Goal: Task Accomplishment & Management: Complete application form

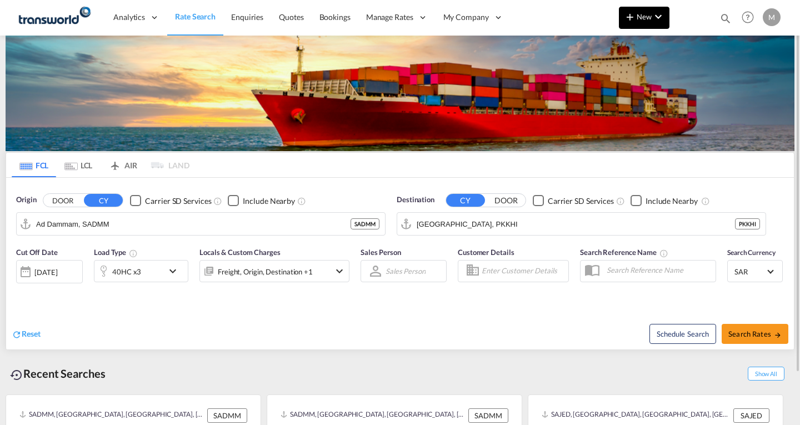
click at [641, 21] on span "New" at bounding box center [644, 16] width 42 height 9
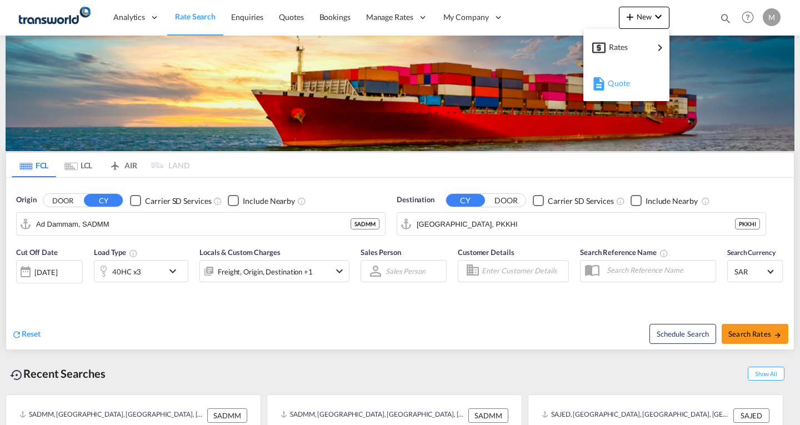
click at [620, 85] on span "Quote" at bounding box center [613, 83] width 12 height 22
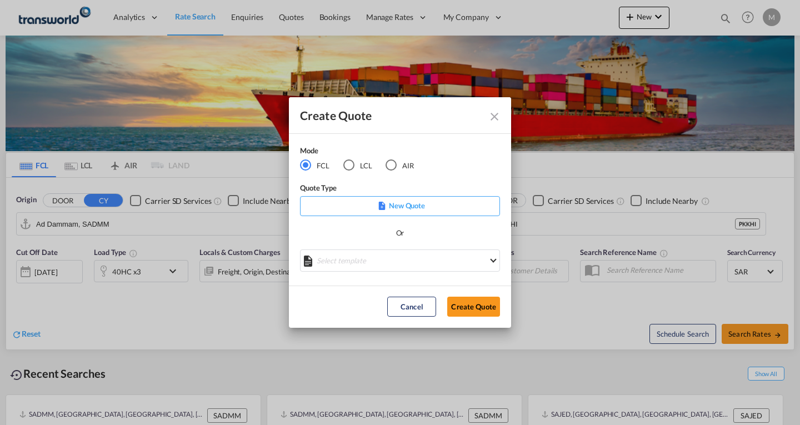
click at [368, 203] on p "New Quote" at bounding box center [400, 205] width 192 height 11
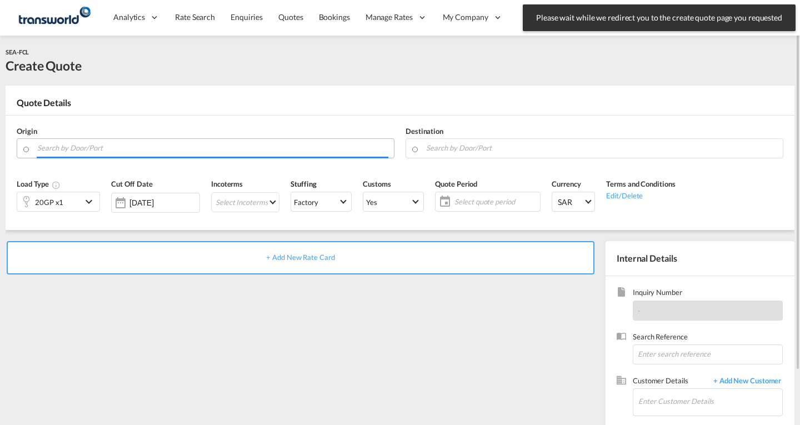
click at [66, 146] on input "Search by Door/Port" at bounding box center [212, 147] width 351 height 19
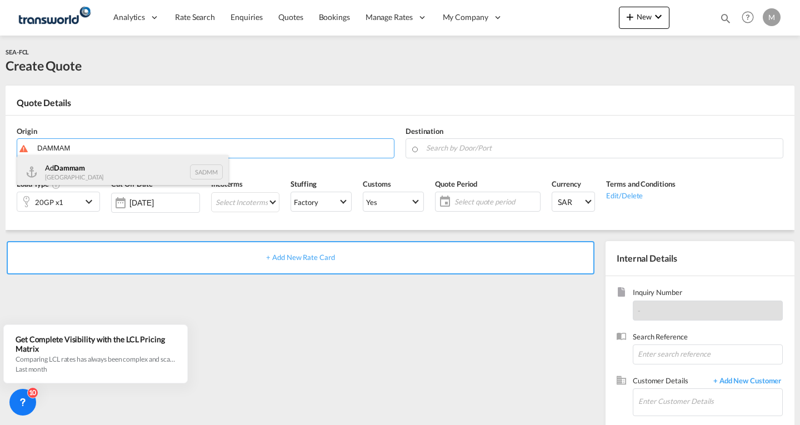
click at [73, 170] on div "Ad Dammam [GEOGRAPHIC_DATA] SADMM" at bounding box center [122, 171] width 211 height 33
type input "Ad Dammam, SADMM"
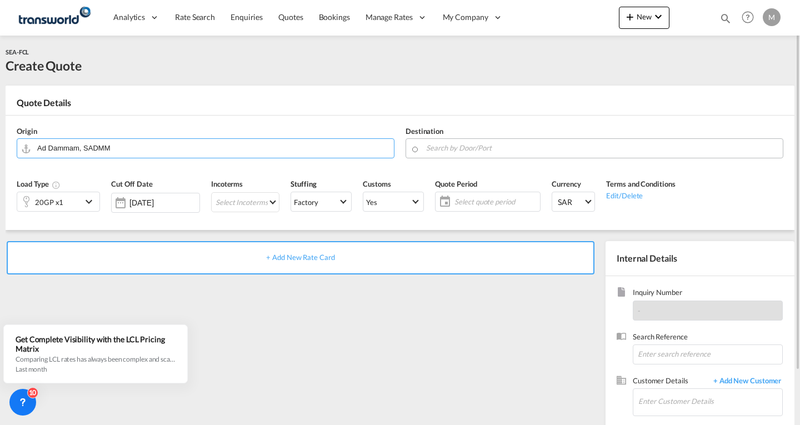
click at [473, 145] on input "Search by Door/Port" at bounding box center [601, 147] width 351 height 19
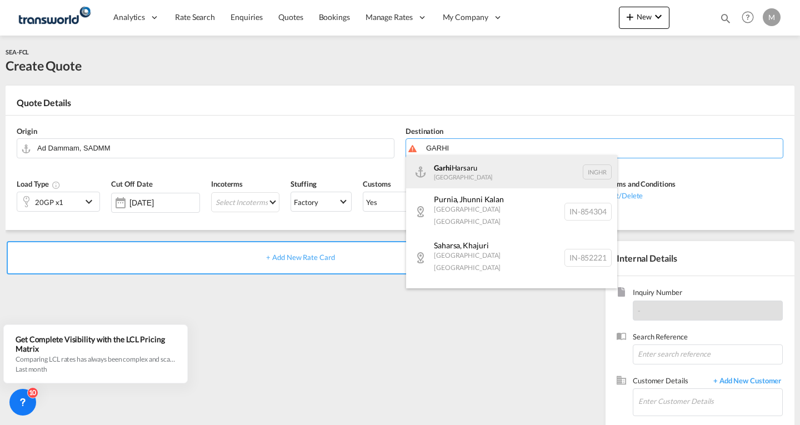
click at [475, 173] on div "Garhi Harsaru [GEOGRAPHIC_DATA] INGHR" at bounding box center [511, 171] width 211 height 33
type input "Garhi Harsaru, INGHR"
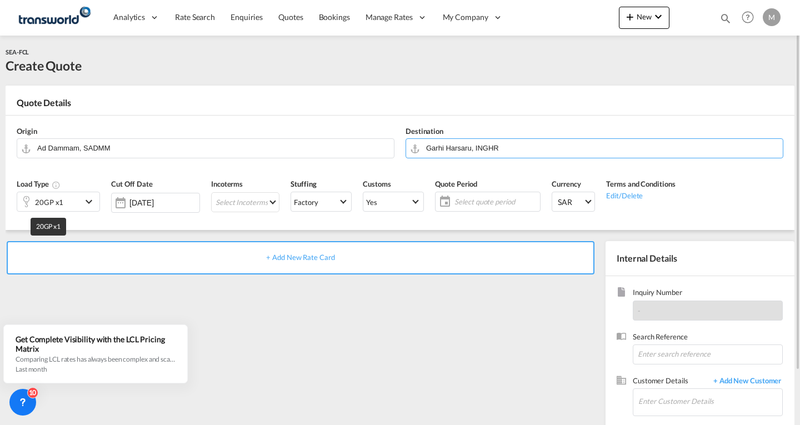
click at [53, 199] on div "20GP x1" at bounding box center [49, 202] width 28 height 16
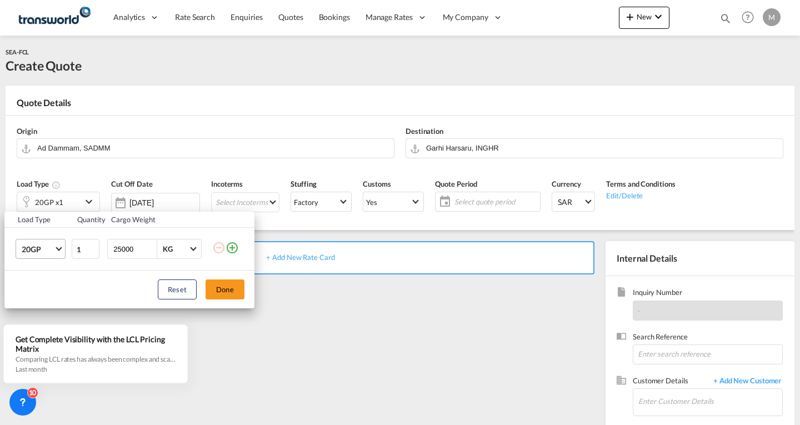
click at [44, 244] on span "20GP" at bounding box center [38, 249] width 32 height 11
click at [39, 277] on div "40GP" at bounding box center [31, 275] width 19 height 11
click at [138, 246] on input "25000" at bounding box center [134, 248] width 44 height 19
drag, startPoint x: 136, startPoint y: 249, endPoint x: 81, endPoint y: 253, distance: 55.6
click at [81, 253] on tr "40GP 1 25000 KG KG" at bounding box center [129, 249] width 250 height 43
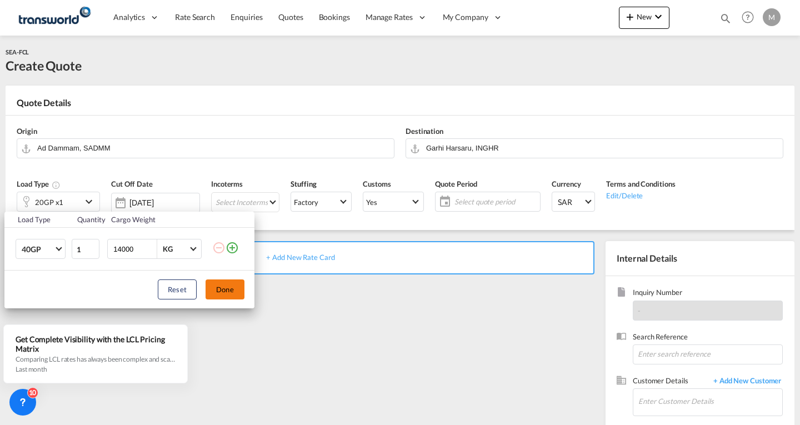
type input "14000"
click at [227, 290] on button "Done" at bounding box center [224, 289] width 39 height 20
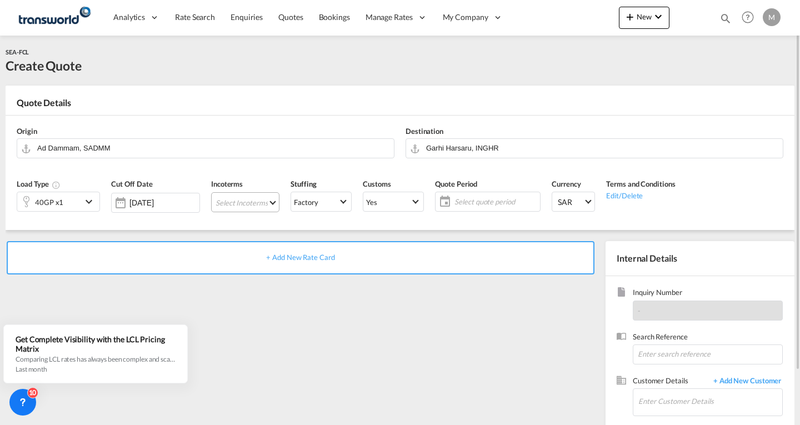
click at [239, 196] on md-select "Select Incoterms FCA - export Free Carrier DDP - export Delivery Duty Paid DAP …" at bounding box center [245, 202] width 68 height 20
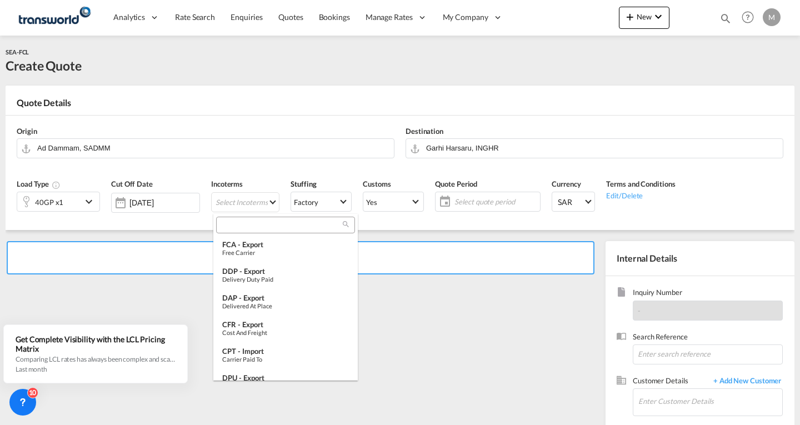
click at [250, 226] on input "search" at bounding box center [280, 225] width 123 height 10
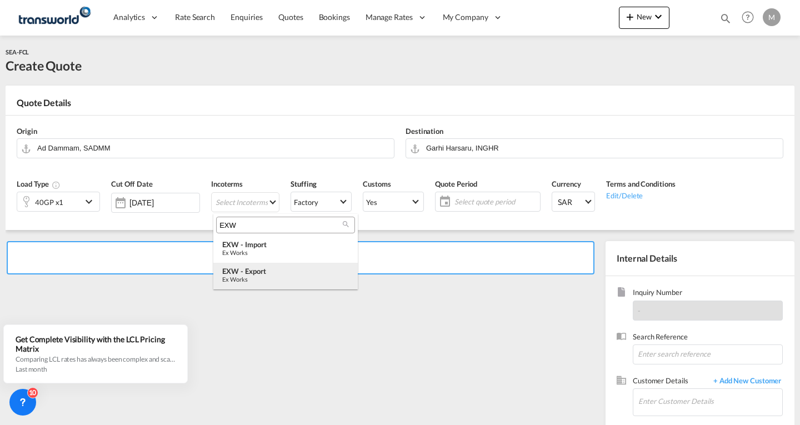
type input "EXW"
click at [252, 278] on div "Ex Works" at bounding box center [285, 278] width 127 height 7
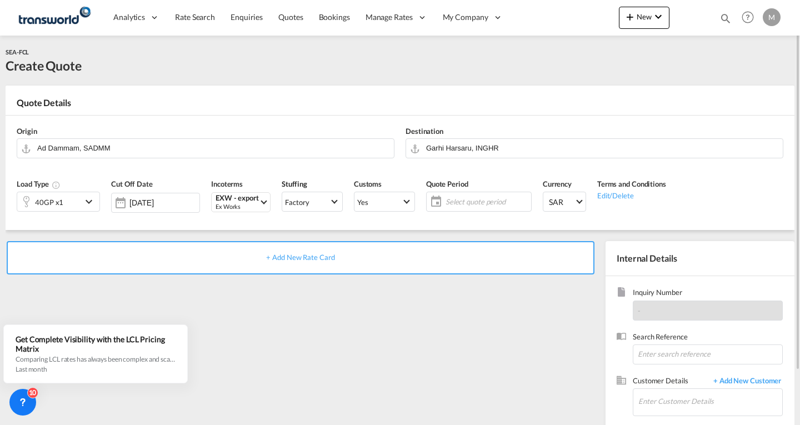
click at [481, 205] on span "Select quote period" at bounding box center [486, 202] width 83 height 10
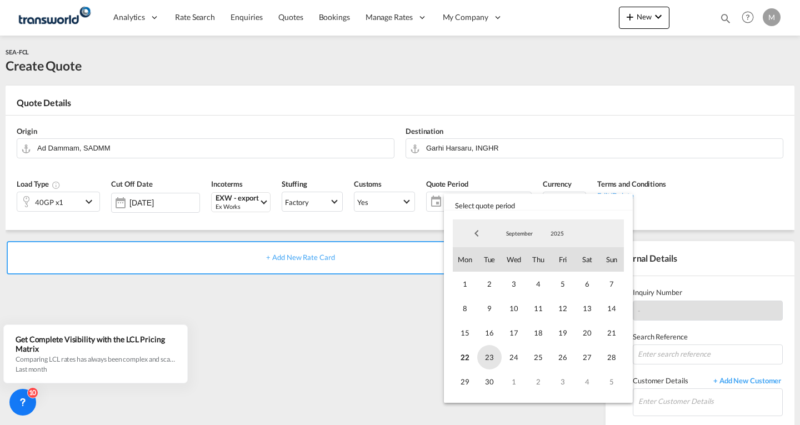
click at [486, 350] on span "23" at bounding box center [489, 357] width 24 height 24
click at [493, 380] on span "30" at bounding box center [489, 381] width 24 height 24
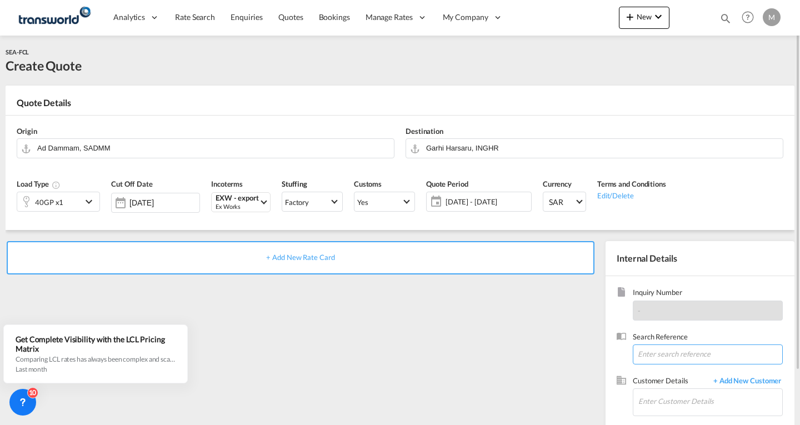
click at [671, 356] on input at bounding box center [707, 354] width 150 height 20
click at [659, 403] on input "Enter Customer Details" at bounding box center [710, 401] width 144 height 25
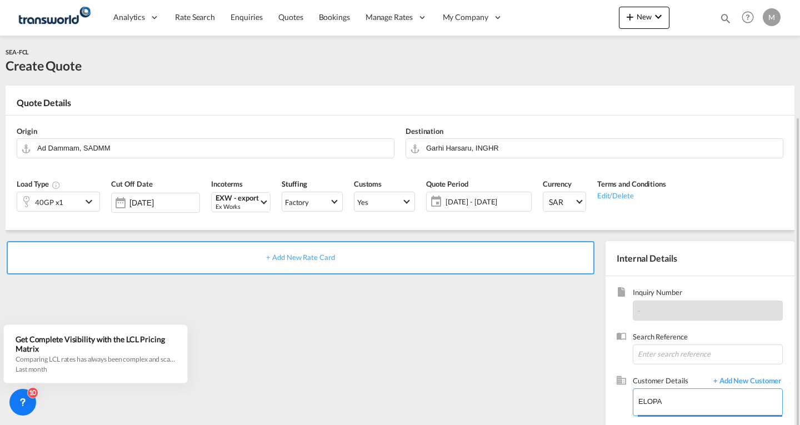
scroll to position [62, 0]
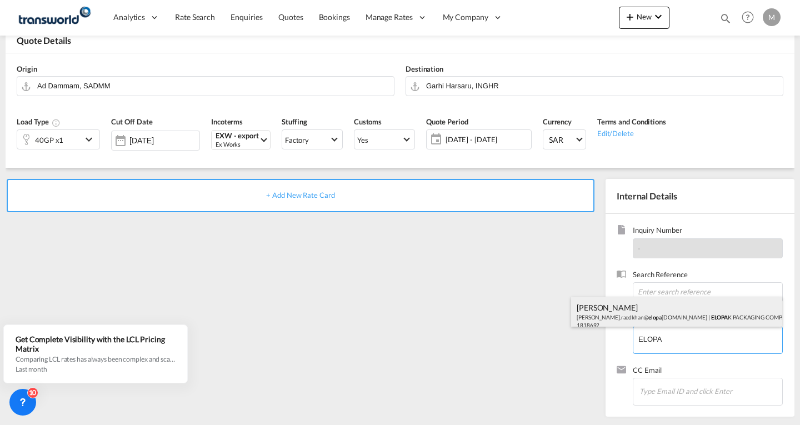
click at [687, 306] on div "[PERSON_NAME] [PERSON_NAME].raedkhan@ elopa [DOMAIN_NAME] | ELOPA K PACKAGING C…" at bounding box center [676, 316] width 211 height 38
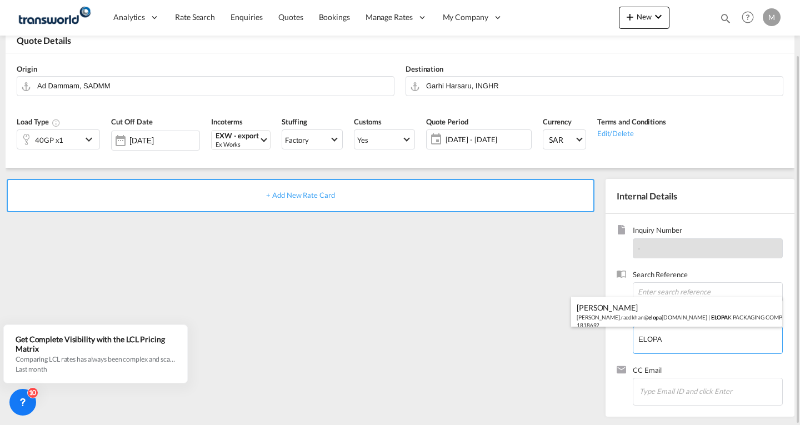
type input "ELOPAK PACKAGING COMPANY LLC, [PERSON_NAME], [PERSON_NAME][EMAIL_ADDRESS][DOMAI…"
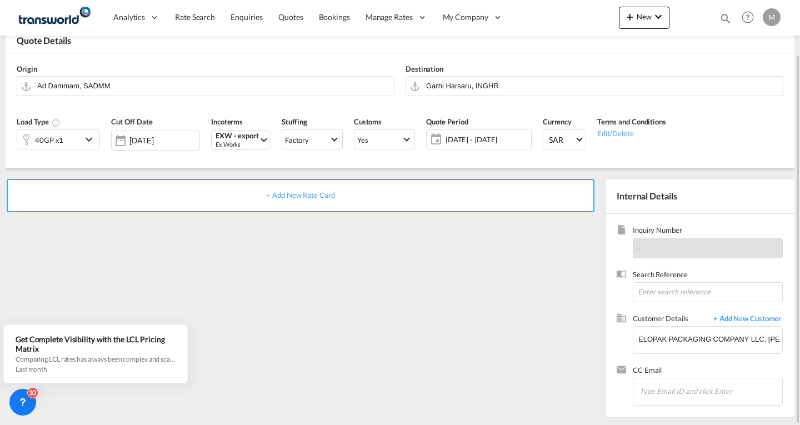
click at [298, 199] on span "+ Add New Rate Card" at bounding box center [300, 194] width 68 height 9
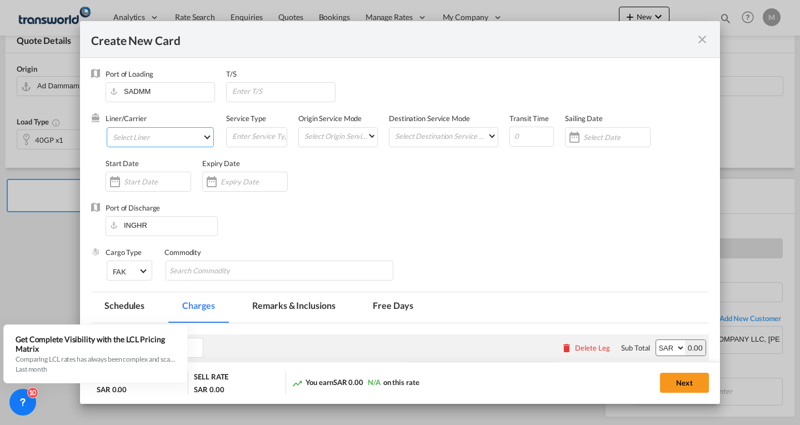
click at [146, 138] on md-select "Select Liner 2HM LOGISTICS D.O.O. / TWKS-KOPER 3P LOGISTICS / TWKS-[GEOGRAPHIC_…" at bounding box center [160, 137] width 107 height 20
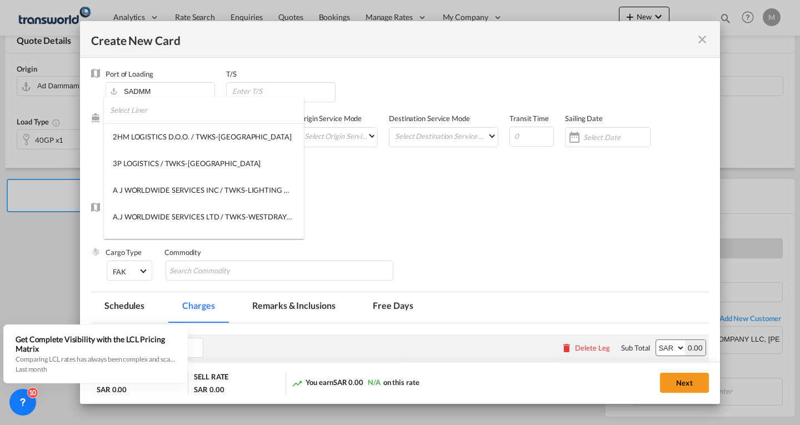
click at [142, 109] on input "search" at bounding box center [207, 110] width 194 height 27
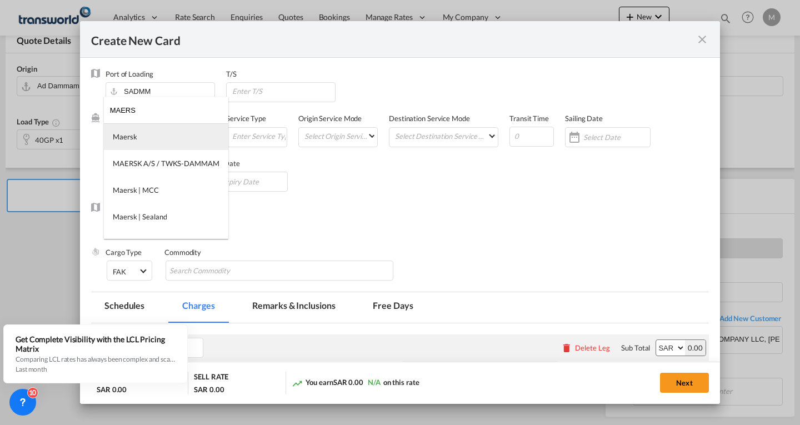
type input "MAERS"
click at [144, 136] on md-option "Maersk" at bounding box center [166, 136] width 124 height 27
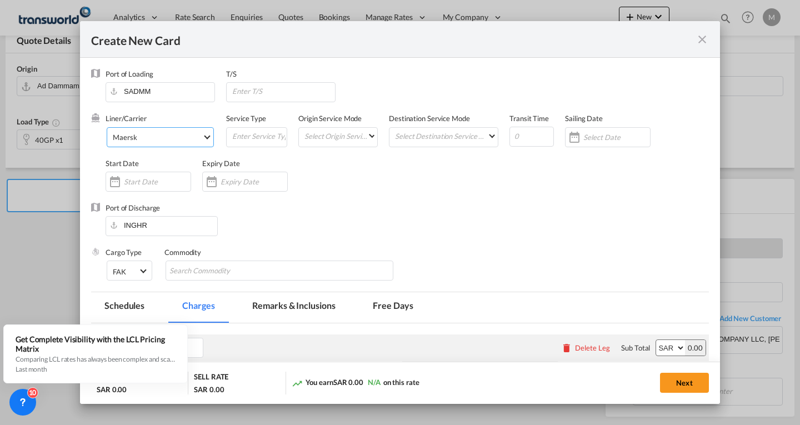
click at [149, 135] on span "Maersk" at bounding box center [157, 137] width 89 height 10
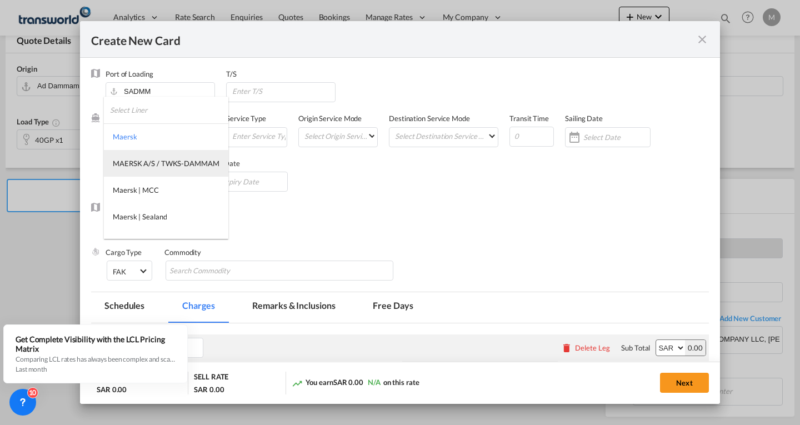
click at [151, 160] on div "MAERSK A/S / TWKS-DAMMAM" at bounding box center [166, 163] width 107 height 10
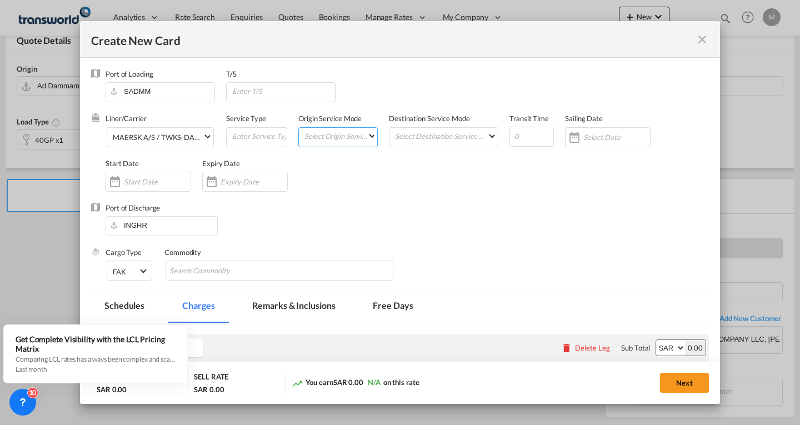
click at [320, 138] on md-select "Select Origin Service Mode SD [GEOGRAPHIC_DATA]" at bounding box center [340, 136] width 74 height 16
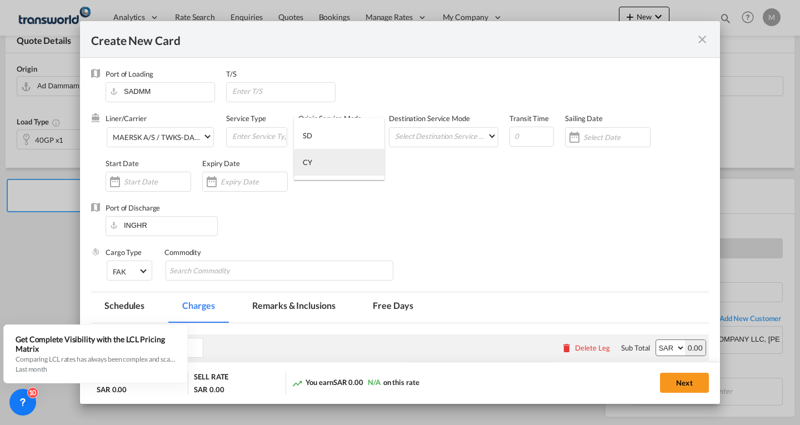
click at [308, 163] on div "CY" at bounding box center [307, 162] width 9 height 10
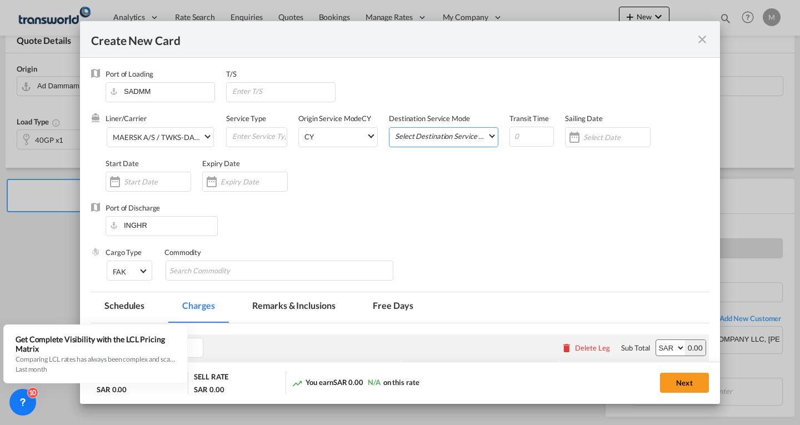
click at [423, 136] on md-select "Select Destination Service Mode SD [GEOGRAPHIC_DATA]" at bounding box center [446, 136] width 104 height 16
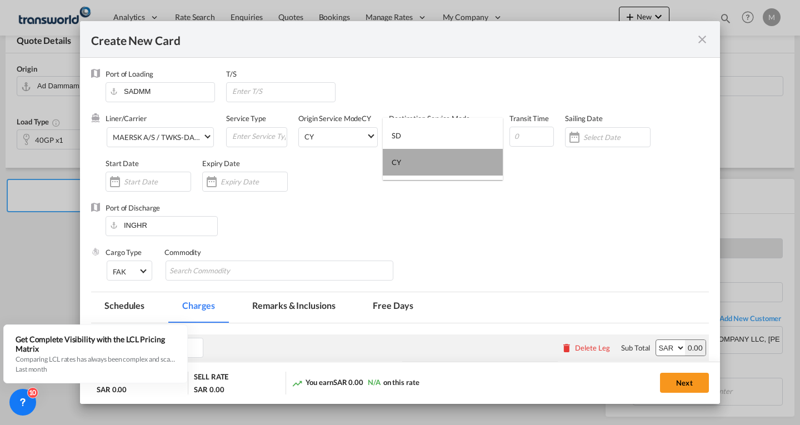
click at [396, 162] on div "CY" at bounding box center [395, 162] width 9 height 10
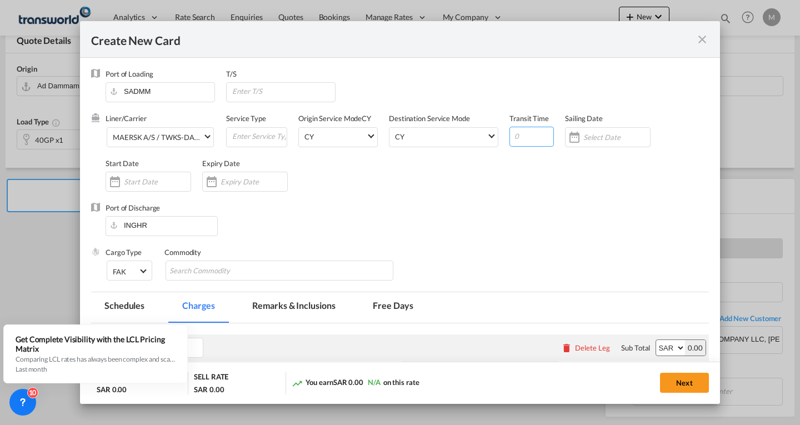
click at [527, 139] on input "Create New CardPort ..." at bounding box center [531, 137] width 44 height 20
type input "5"
click at [583, 135] on input "Create New CardPort ..." at bounding box center [616, 137] width 67 height 9
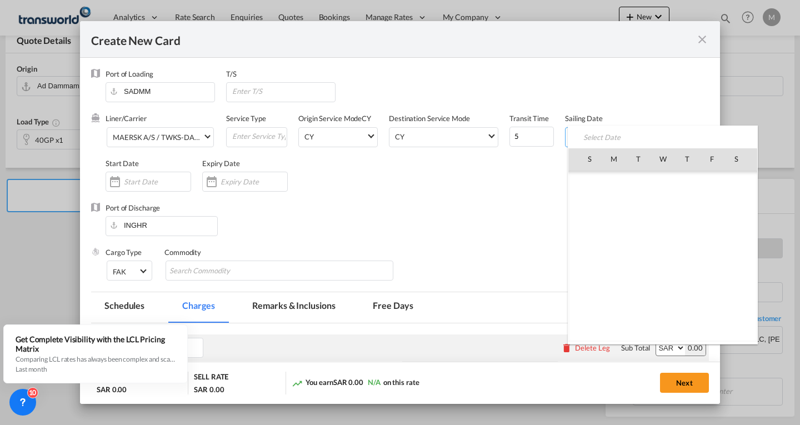
scroll to position [257221, 0]
click at [614, 284] on span "22" at bounding box center [613, 280] width 23 height 23
type input "[DATE]"
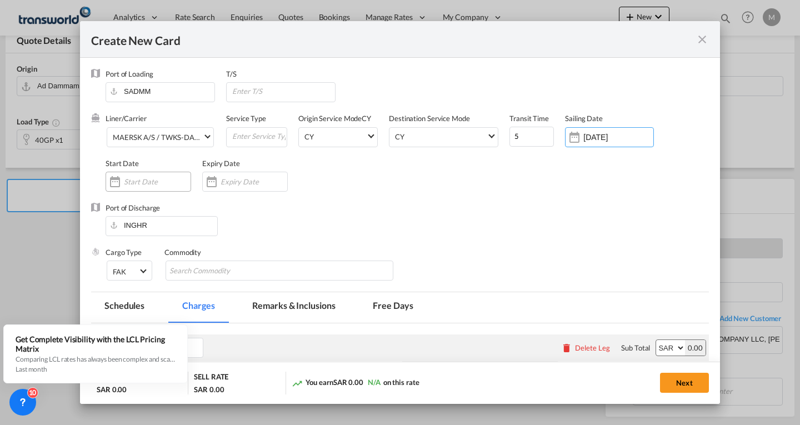
click at [138, 182] on input "Create New CardPort ..." at bounding box center [157, 181] width 67 height 9
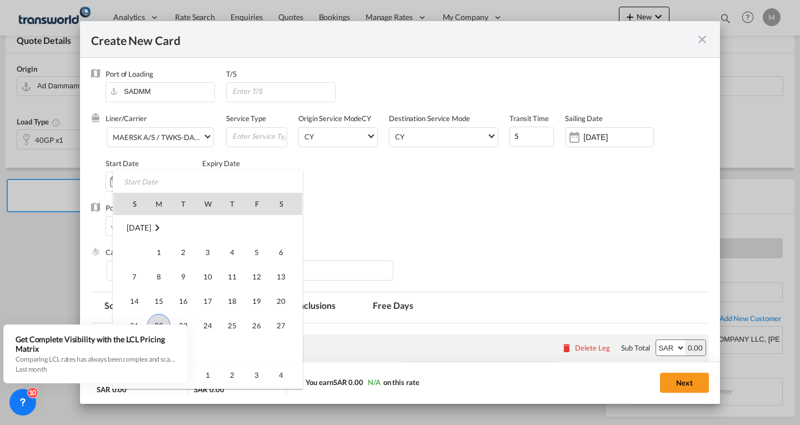
click at [161, 319] on span "22" at bounding box center [158, 325] width 23 height 23
type input "[DATE]"
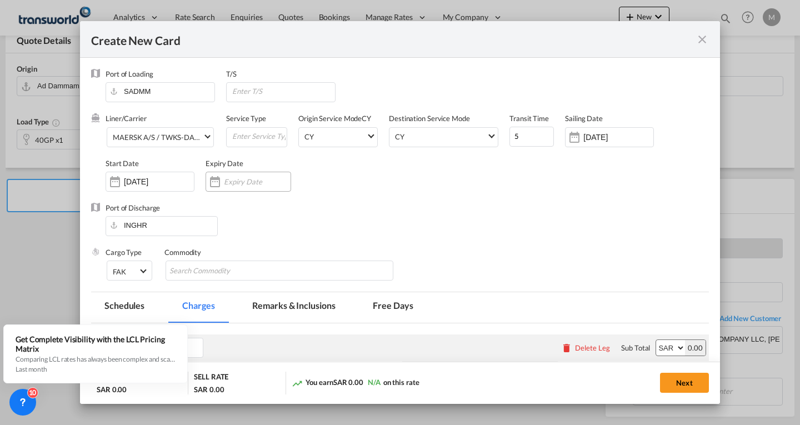
click at [272, 186] on div "Create New CardPort ..." at bounding box center [257, 182] width 67 height 10
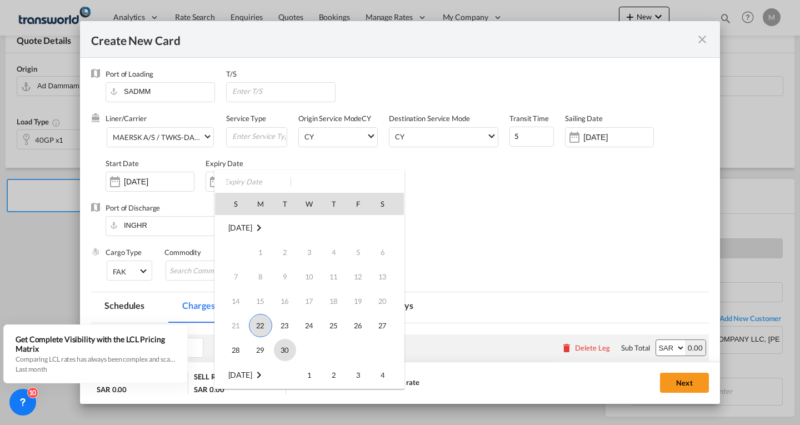
click at [287, 346] on span "30" at bounding box center [285, 350] width 22 height 22
type input "[DATE]"
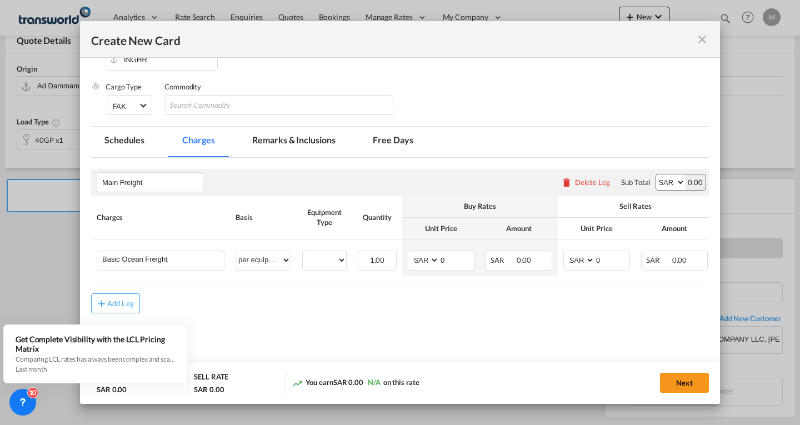
scroll to position [167, 0]
click at [212, 104] on input "Search Commodity" at bounding box center [220, 105] width 102 height 18
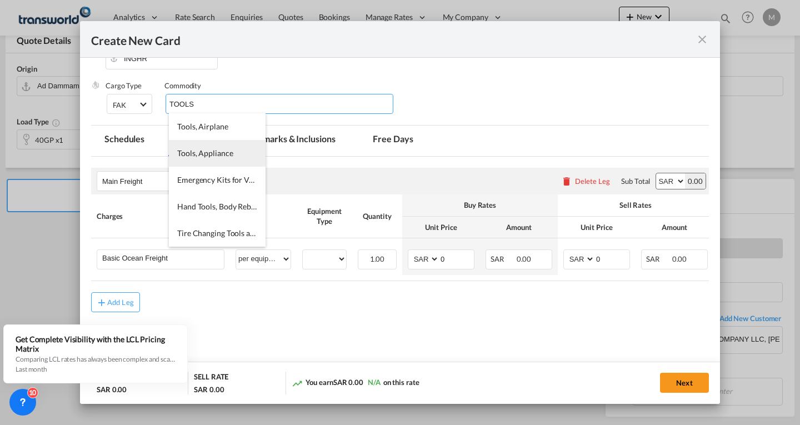
type input "TOOLS"
click at [220, 153] on span "Tools, Appliance" at bounding box center [205, 152] width 56 height 9
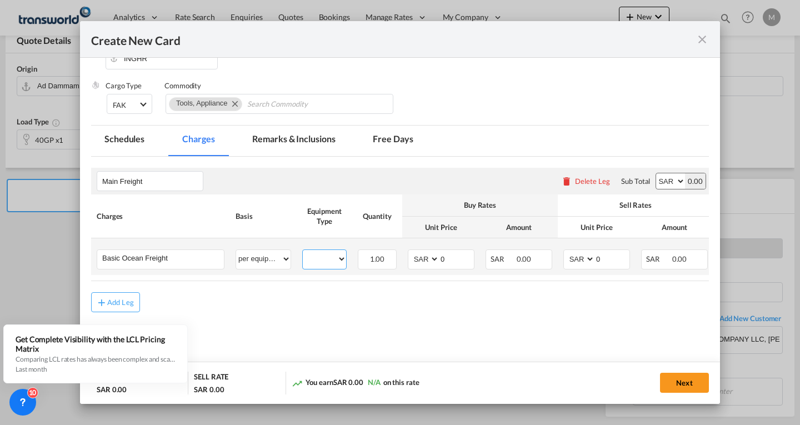
click at [322, 264] on select "40GP" at bounding box center [324, 259] width 43 height 15
select select "40GP"
click at [303, 252] on select "40GP" at bounding box center [324, 259] width 43 height 15
click at [419, 261] on select "AED AFN ALL AMD ANG AOA ARS AUD AWG AZN BAM BBD BDT BGN BHD BIF BMD BND [PERSON…" at bounding box center [424, 259] width 29 height 15
select select "string:USD"
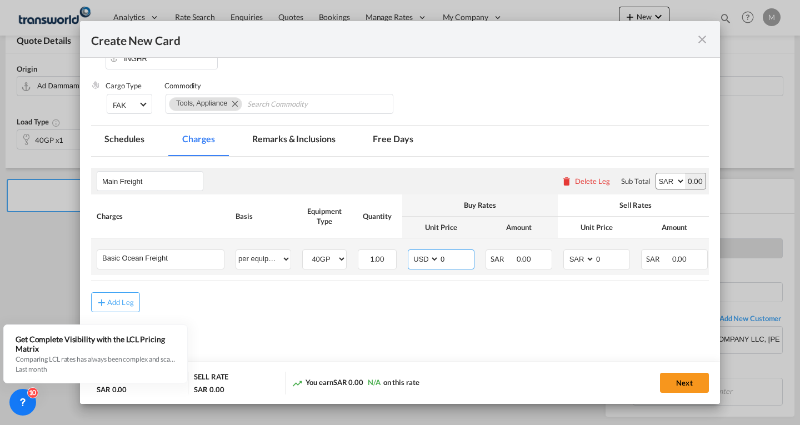
click at [410, 252] on select "AED AFN ALL AMD ANG AOA ARS AUD AWG AZN BAM BBD BDT BGN BHD BIF BMD BND [PERSON…" at bounding box center [424, 259] width 29 height 15
type input "650"
click at [574, 262] on select "AED AFN ALL AMD ANG AOA ARS AUD AWG AZN BAM BBD BDT BGN BHD BIF BMD BND [PERSON…" at bounding box center [579, 259] width 29 height 15
select select "string:USD"
click at [565, 252] on select "AED AFN ALL AMD ANG AOA ARS AUD AWG AZN BAM BBD BDT BGN BHD BIF BMD BND [PERSON…" at bounding box center [579, 259] width 29 height 15
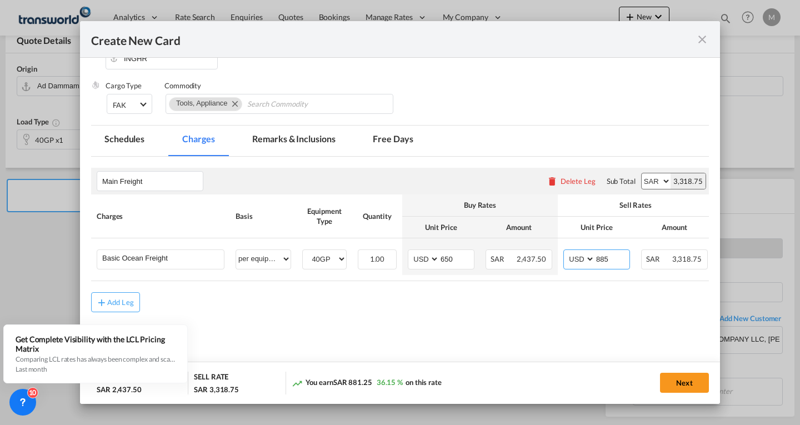
type input "885"
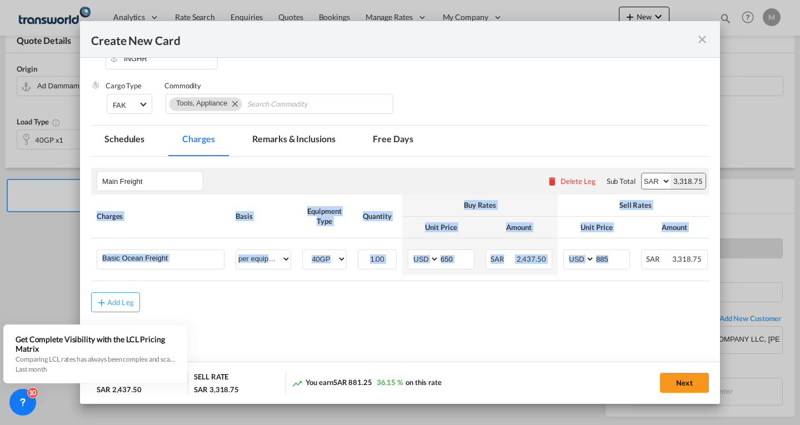
drag, startPoint x: 591, startPoint y: 280, endPoint x: 626, endPoint y: 296, distance: 38.8
click at [645, 280] on div "Charges Basis Equipment Type Quantity Buy Rates Sell Rates Comments Action Unit…" at bounding box center [399, 237] width 617 height 86
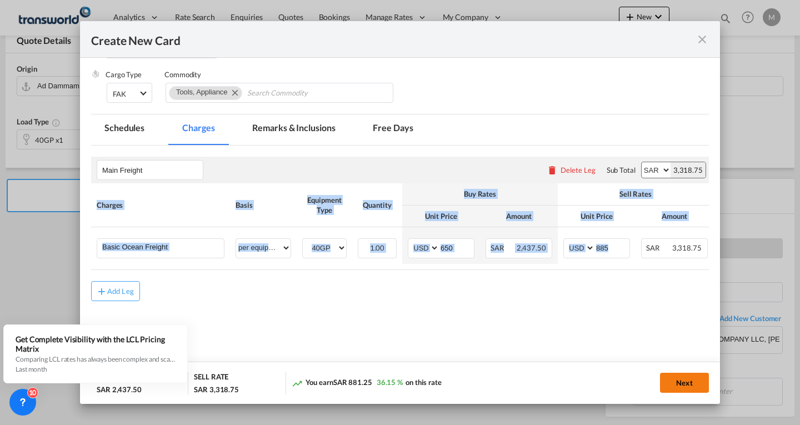
click at [688, 386] on button "Next" at bounding box center [684, 383] width 49 height 20
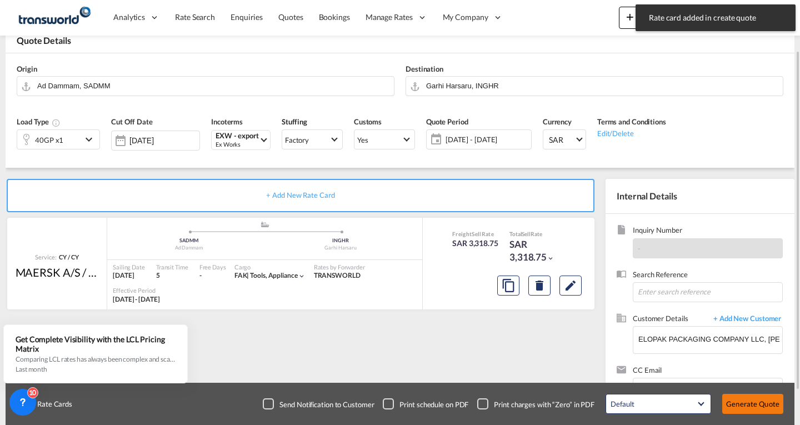
click at [741, 403] on button "Generate Quote" at bounding box center [752, 404] width 61 height 20
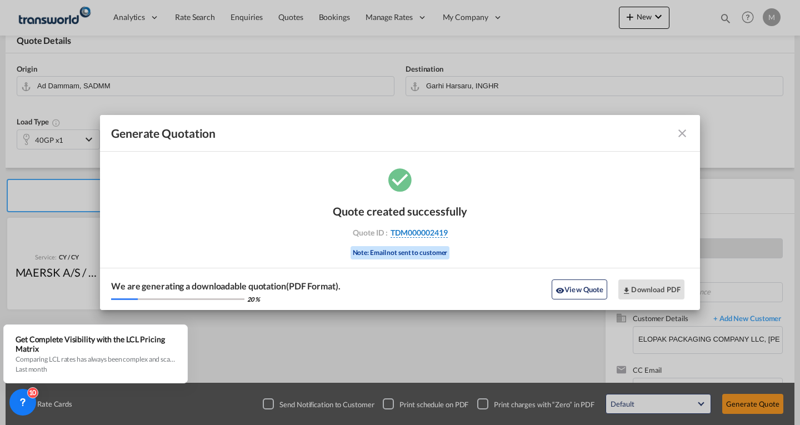
click at [423, 235] on span "TDM000002419" at bounding box center [418, 233] width 57 height 10
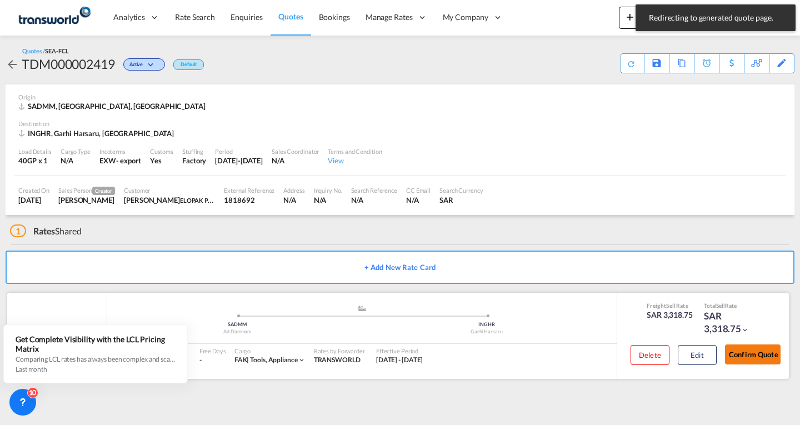
click at [747, 357] on button "Confirm Quote" at bounding box center [753, 354] width 56 height 20
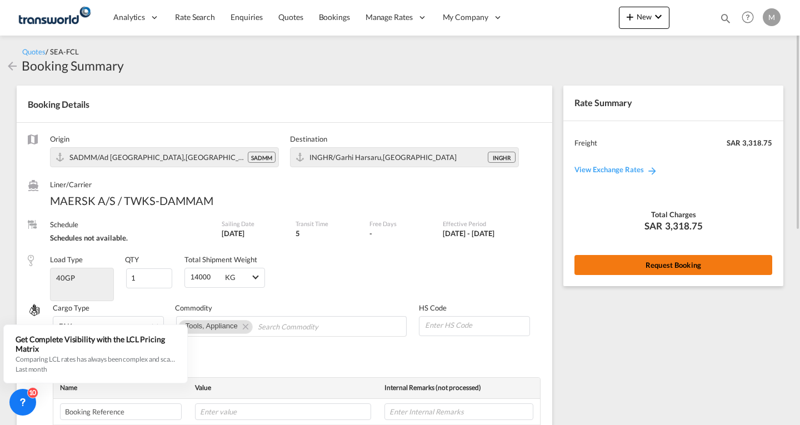
click at [675, 269] on button "Request Booking" at bounding box center [673, 265] width 198 height 20
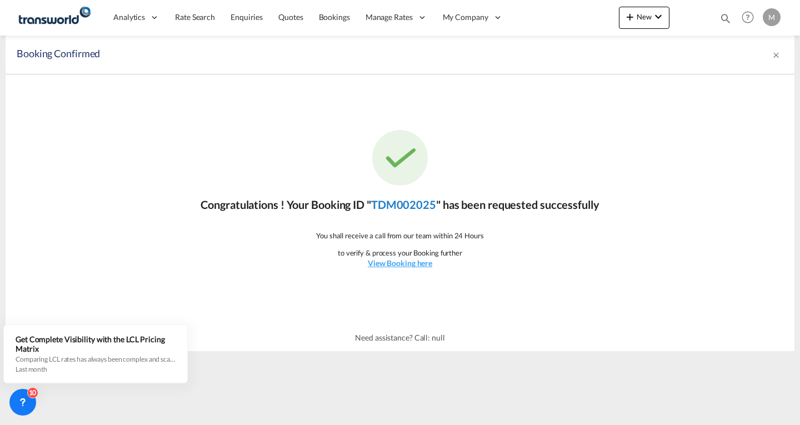
click at [395, 205] on link "TDM002025" at bounding box center [403, 204] width 65 height 13
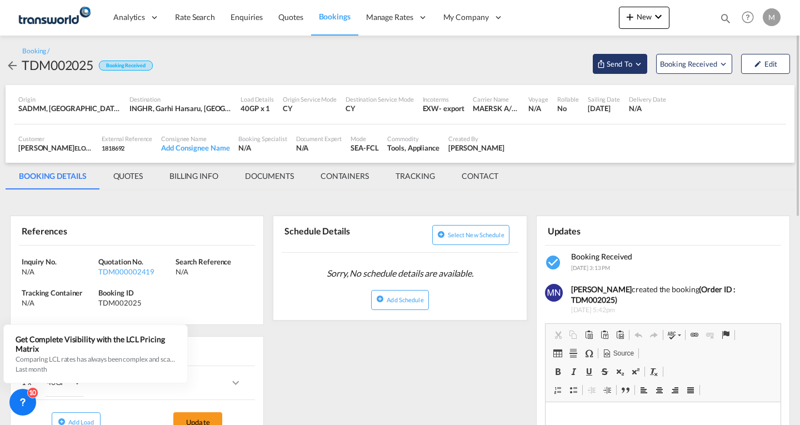
click at [614, 64] on span "Send To" at bounding box center [619, 63] width 28 height 11
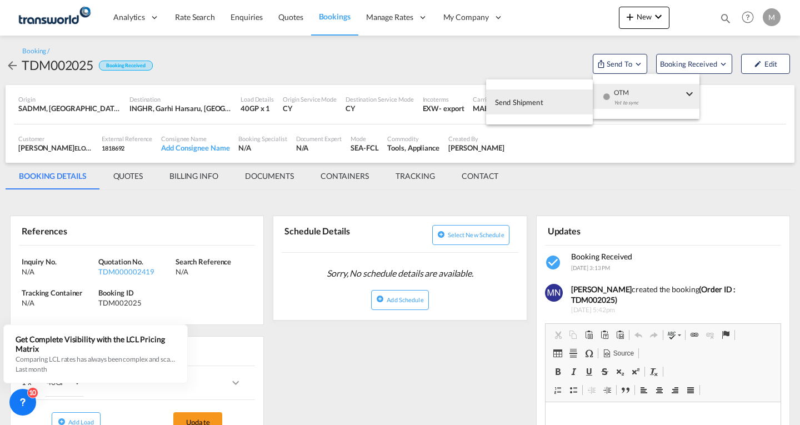
click at [515, 106] on span "Send Shipment" at bounding box center [519, 102] width 48 height 18
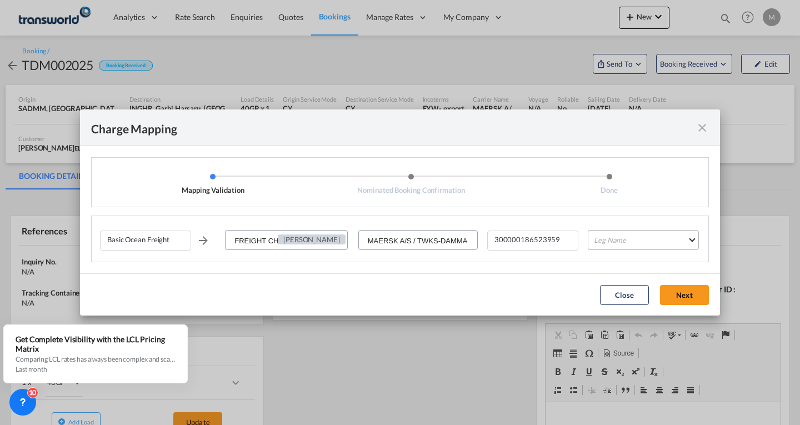
click at [624, 239] on md-select "Leg Name HANDLING ORIGIN VESSEL HANDLING DESTINATION OTHERS TL PICK UP CUSTOMS …" at bounding box center [642, 240] width 111 height 20
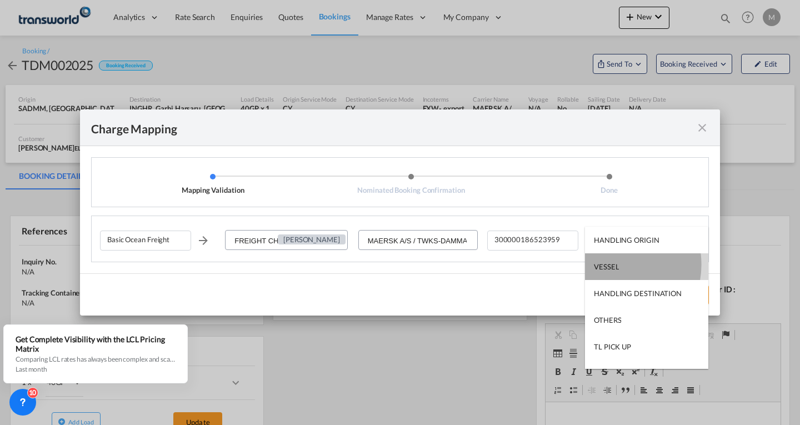
click at [610, 264] on div "VESSEL" at bounding box center [606, 267] width 25 height 10
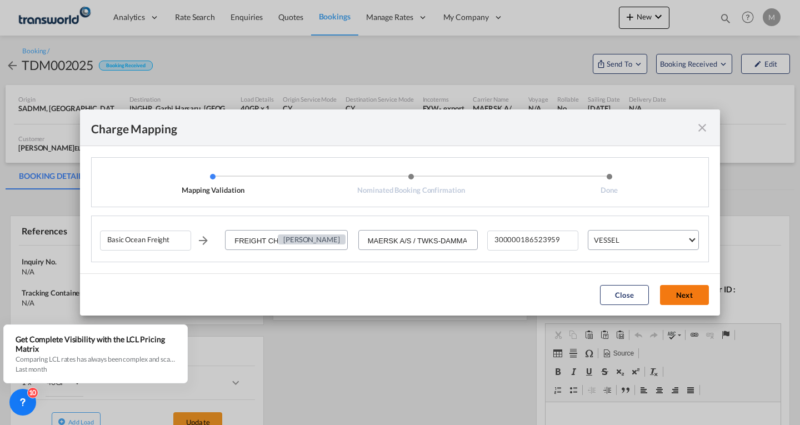
click at [688, 294] on button "Next" at bounding box center [684, 295] width 49 height 20
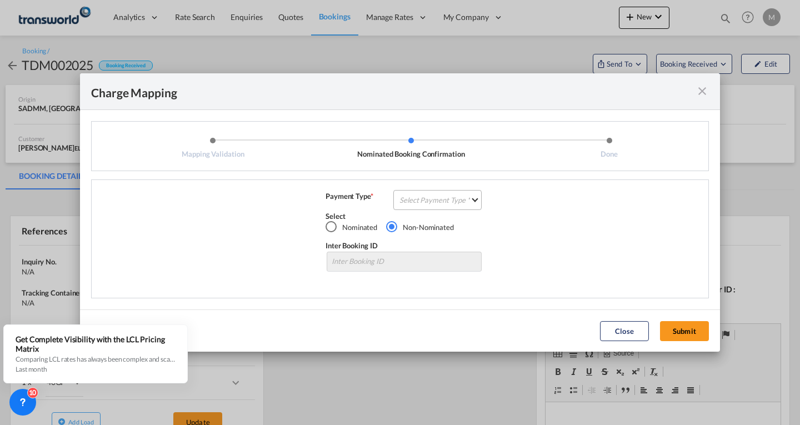
click at [442, 195] on md-select "Select Payment Type COLLECT PREPAID" at bounding box center [437, 200] width 88 height 20
click at [425, 227] on div "PREPAID" at bounding box center [414, 226] width 29 height 10
click at [680, 328] on button "Submit" at bounding box center [684, 331] width 49 height 20
